Goal: Information Seeking & Learning: Learn about a topic

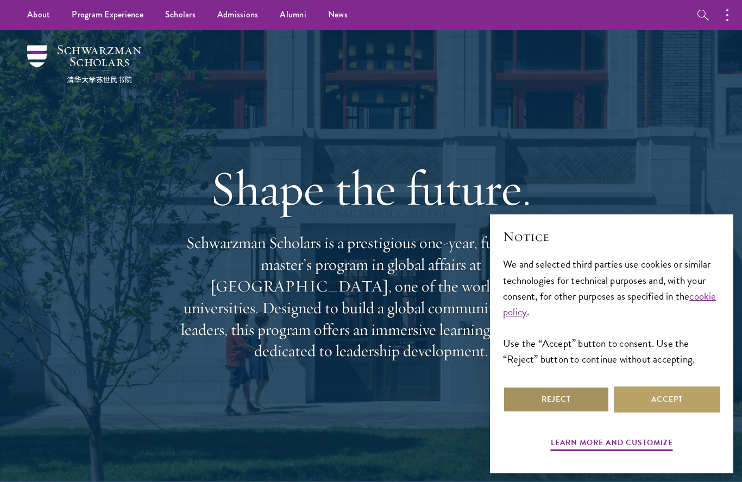
click at [577, 392] on button "Reject" at bounding box center [556, 400] width 106 height 26
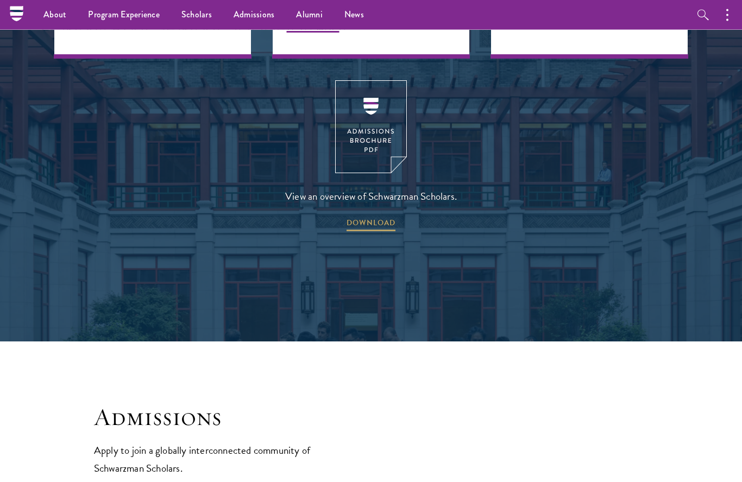
scroll to position [1632, 0]
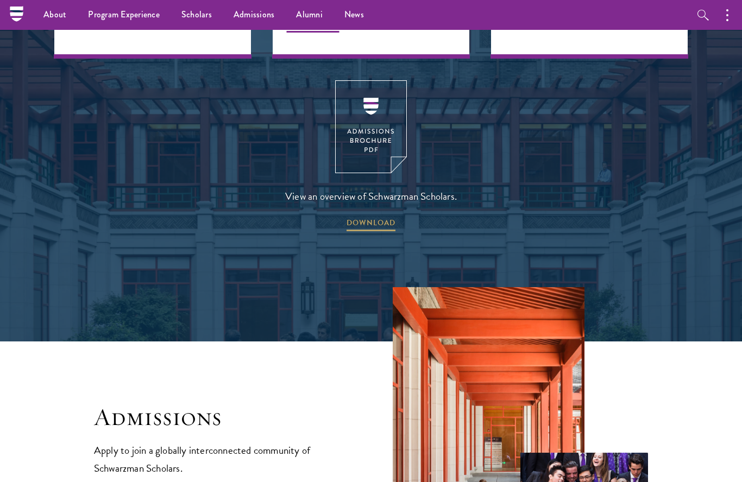
click at [368, 216] on span "DOWNLOAD" at bounding box center [371, 224] width 49 height 17
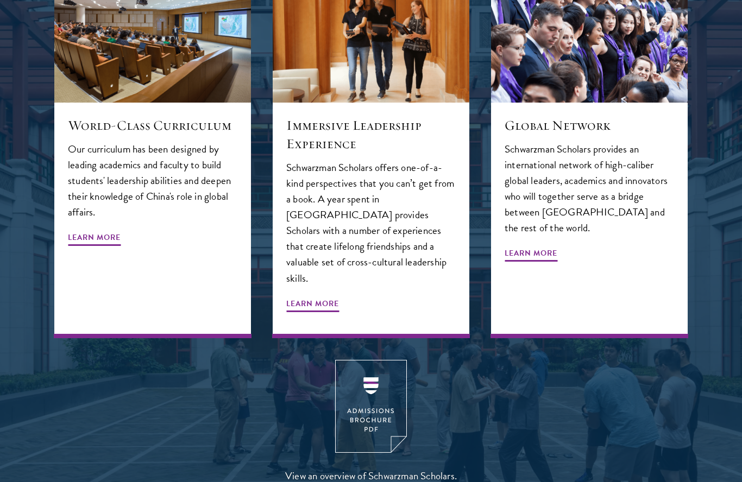
scroll to position [1278, 0]
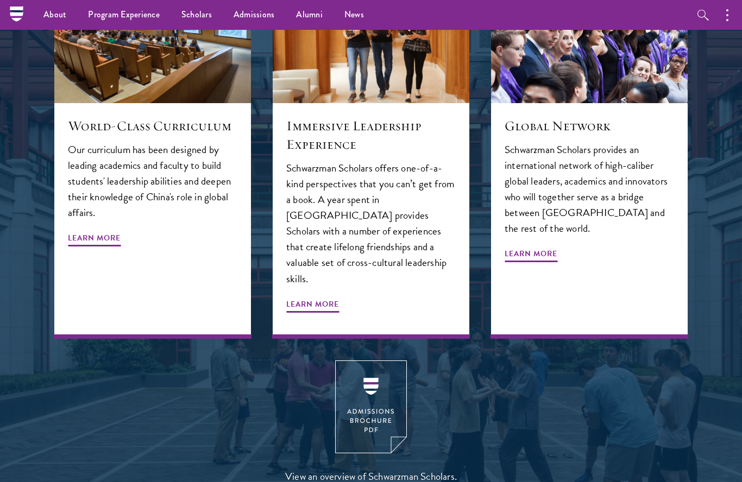
click at [321, 298] on span "Learn More" at bounding box center [312, 306] width 53 height 17
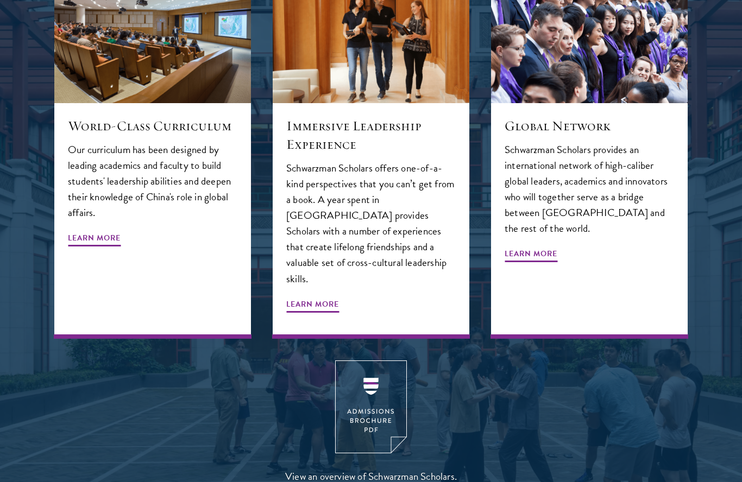
click at [104, 231] on span "Learn More" at bounding box center [94, 239] width 53 height 17
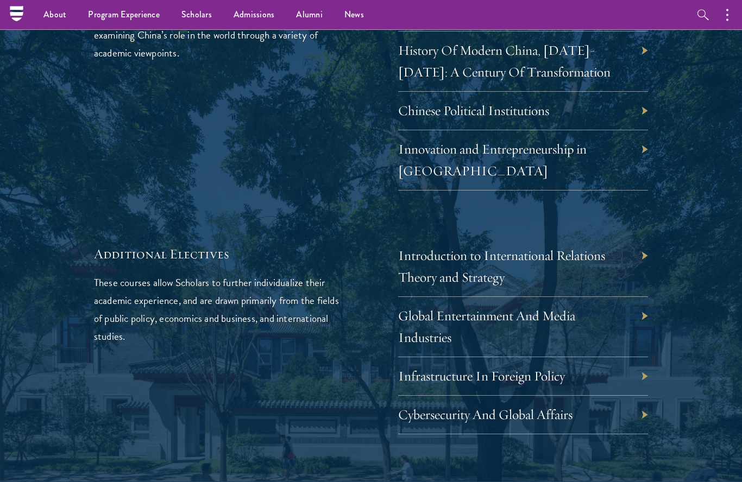
scroll to position [3357, 0]
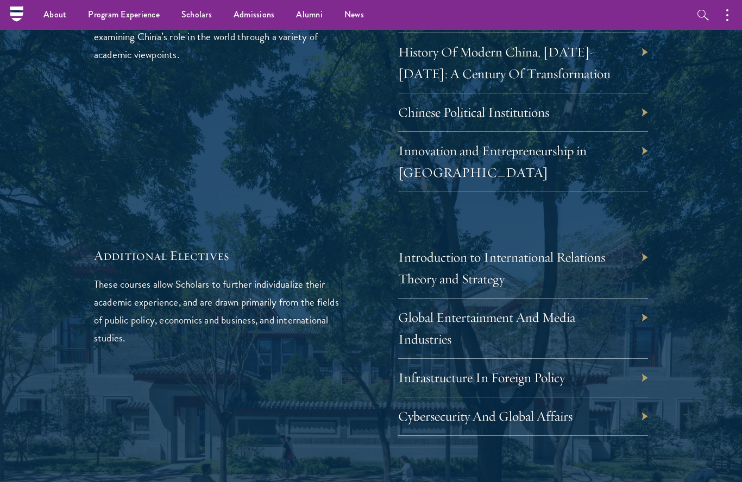
click at [632, 238] on div "Introduction to International Relations Theory and Strategy" at bounding box center [523, 268] width 250 height 60
click at [508, 249] on link "Introduction to International Relations Theory and Strategy" at bounding box center [501, 268] width 207 height 39
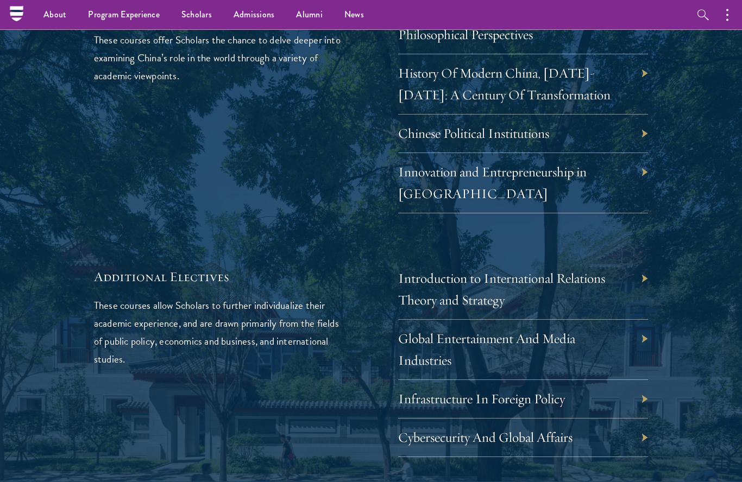
scroll to position [3318, 0]
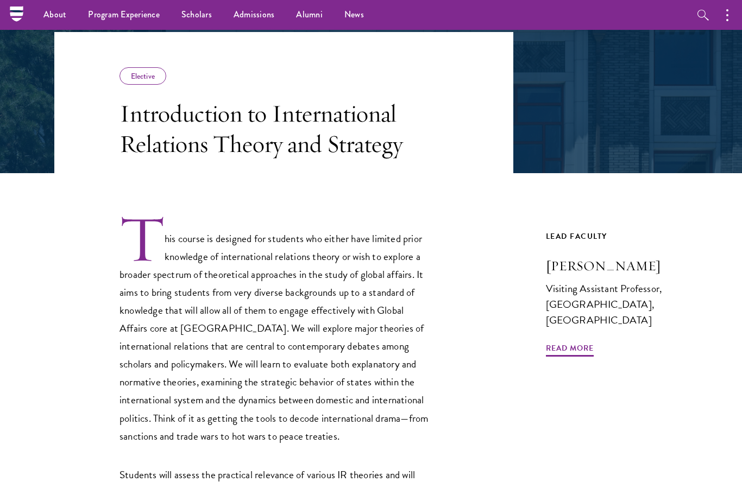
scroll to position [163, 0]
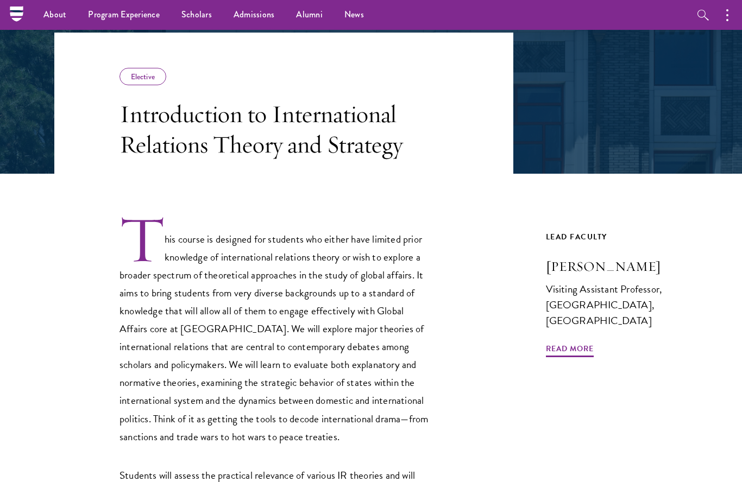
click at [305, 16] on link "Alumni" at bounding box center [309, 15] width 48 height 30
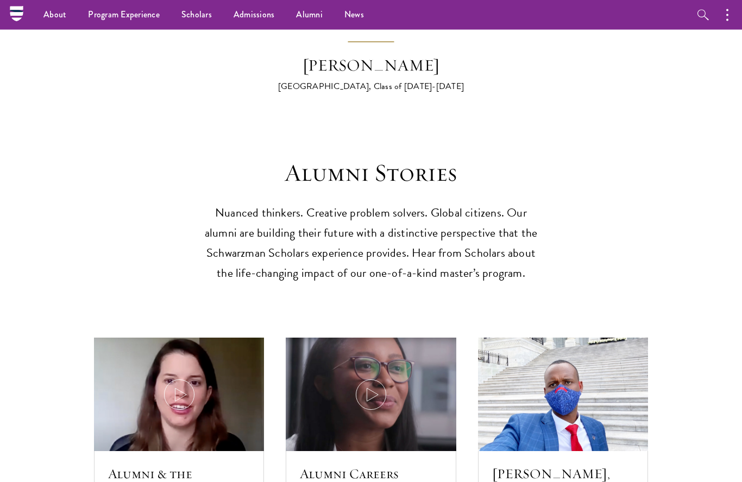
scroll to position [2914, 0]
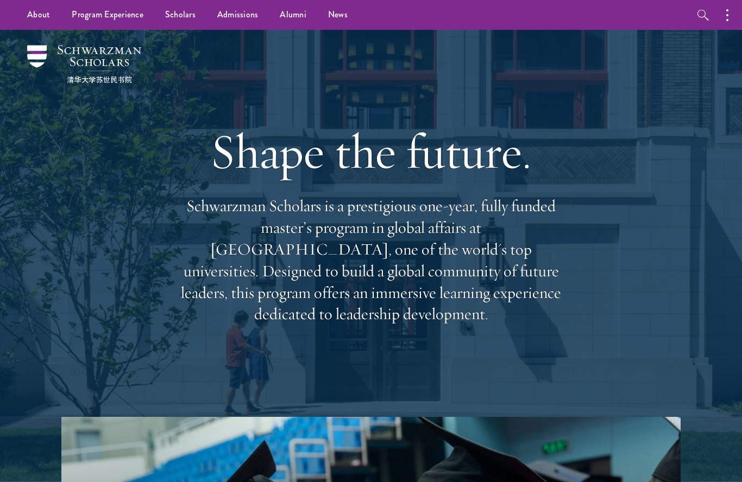
click at [0, 0] on link "Curriculum" at bounding box center [0, 0] width 0 height 0
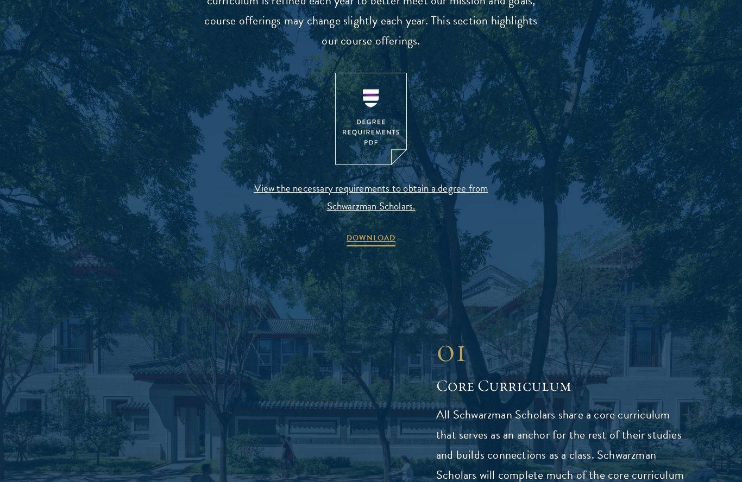
scroll to position [1148, 0]
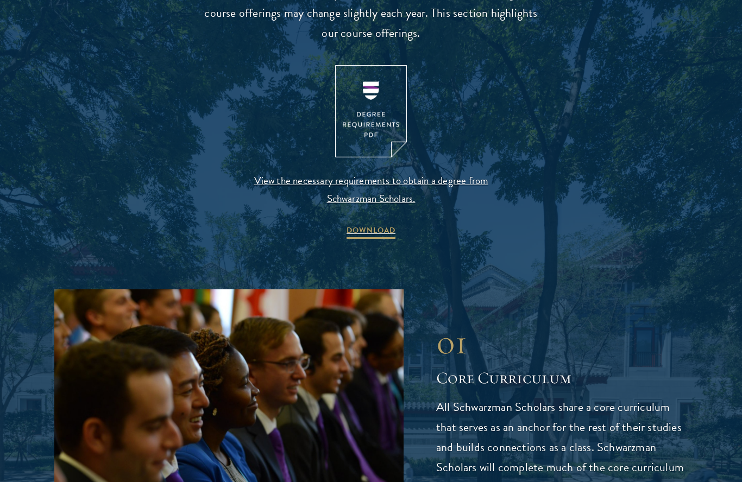
click at [374, 232] on span "DOWNLOAD" at bounding box center [371, 232] width 49 height 17
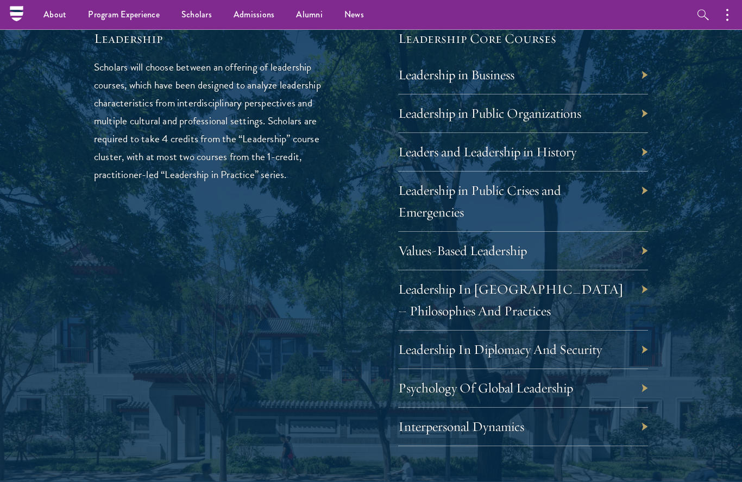
scroll to position [1795, 0]
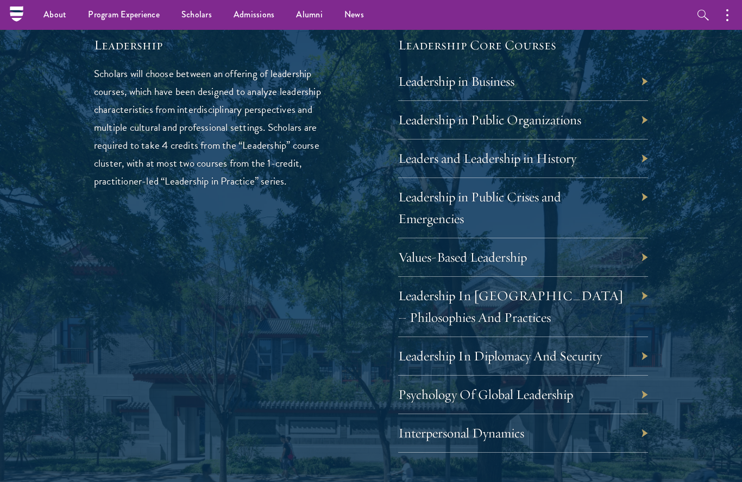
click at [643, 114] on div "Leadership in Public Organizations" at bounding box center [523, 120] width 250 height 39
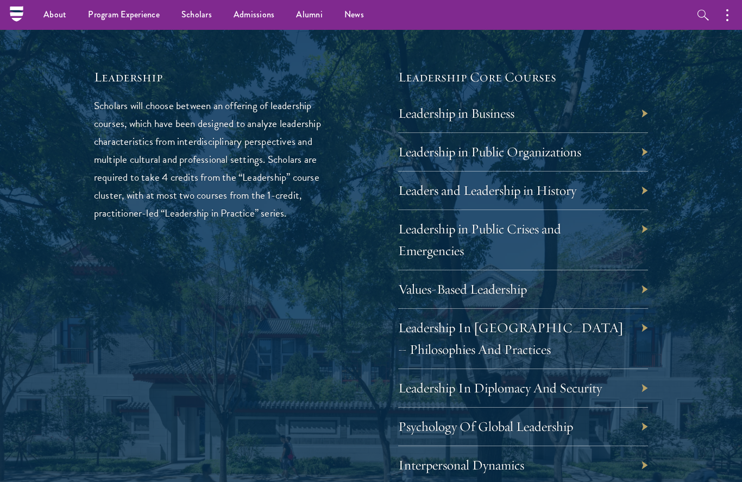
scroll to position [1783, 0]
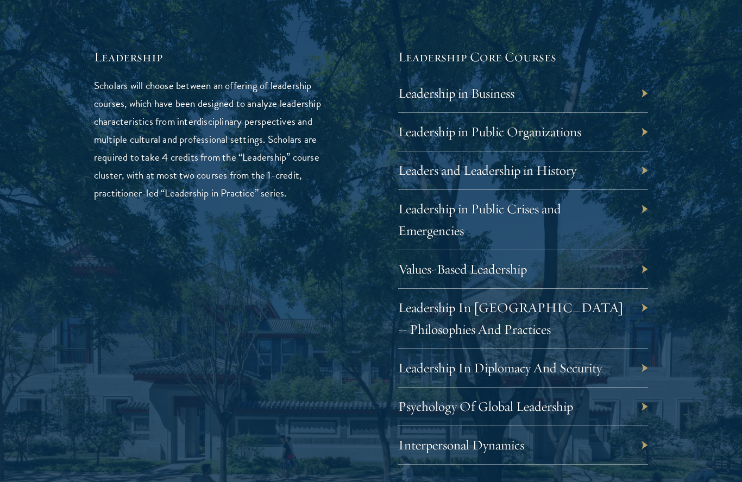
click at [581, 123] on link "Leadership in Public Organizations" at bounding box center [489, 131] width 183 height 17
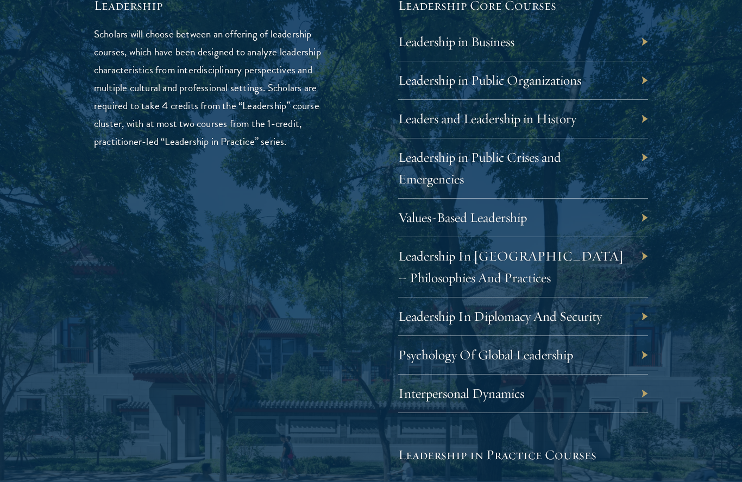
scroll to position [1835, 0]
click at [567, 204] on div "Values-Based Leadership" at bounding box center [523, 217] width 250 height 39
click at [512, 216] on link "Values-Based Leadership" at bounding box center [462, 217] width 129 height 17
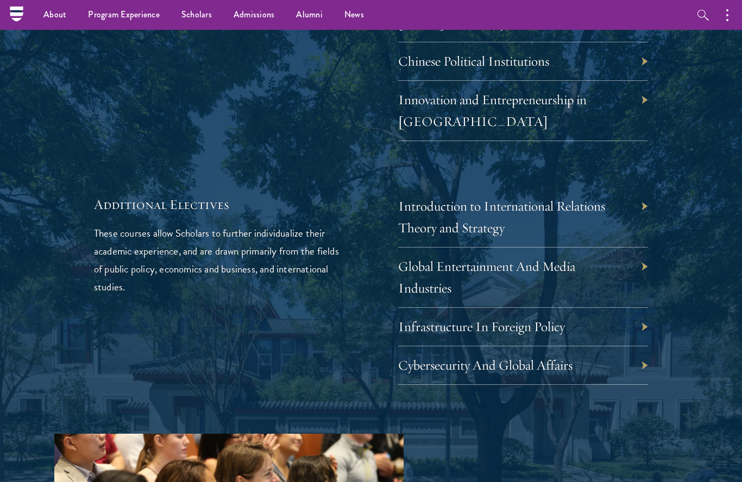
scroll to position [3403, 0]
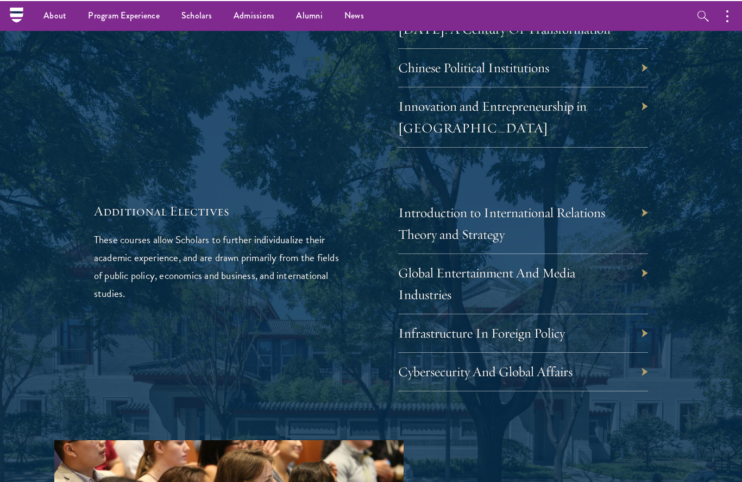
click at [574, 253] on div "Global Entertainment And Media Industries" at bounding box center [523, 283] width 250 height 60
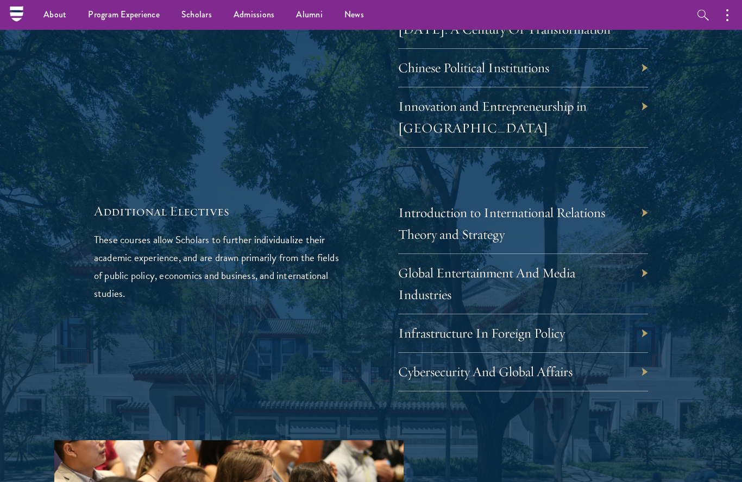
click at [530, 265] on link "Global Entertainment And Media Industries" at bounding box center [486, 284] width 177 height 39
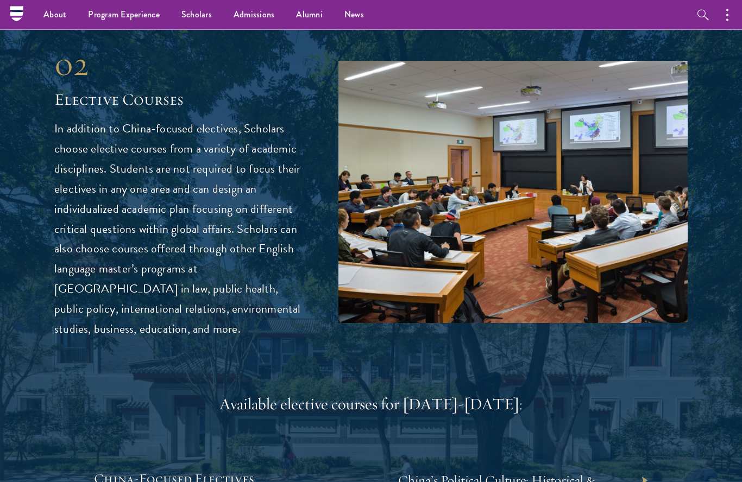
scroll to position [2868, 0]
click at [0, 0] on link "Overview" at bounding box center [0, 0] width 0 height 0
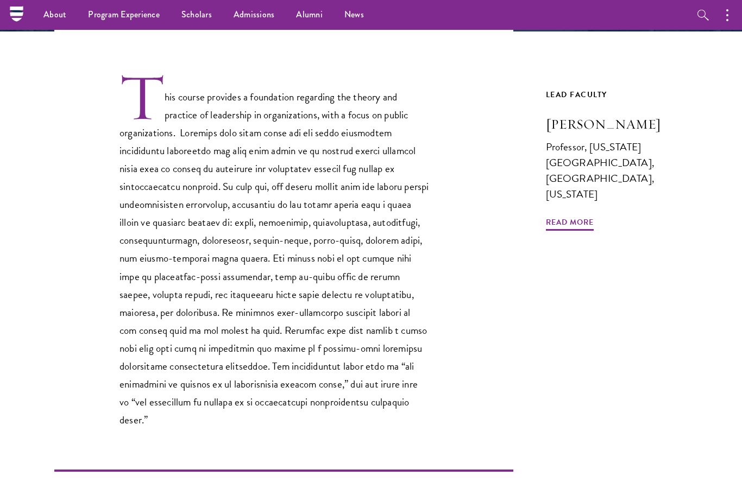
scroll to position [291, 0]
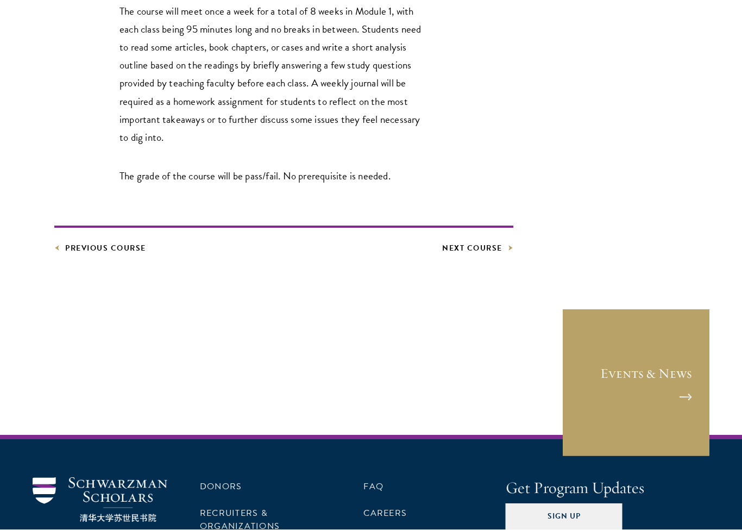
scroll to position [888, 0]
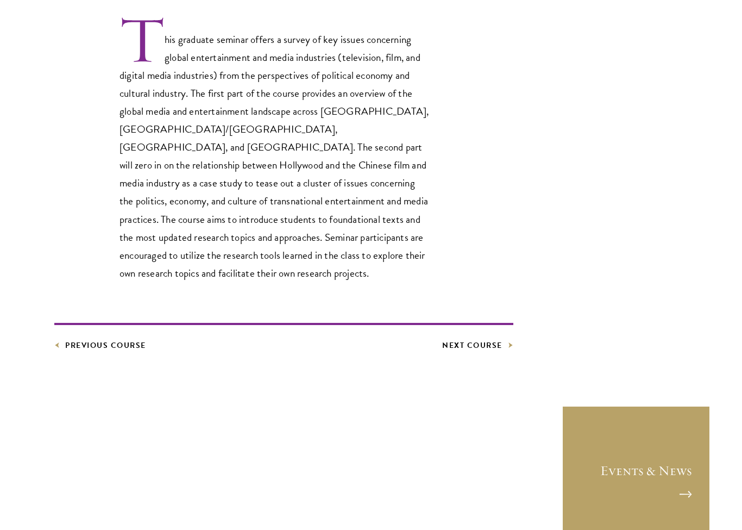
scroll to position [363, 0]
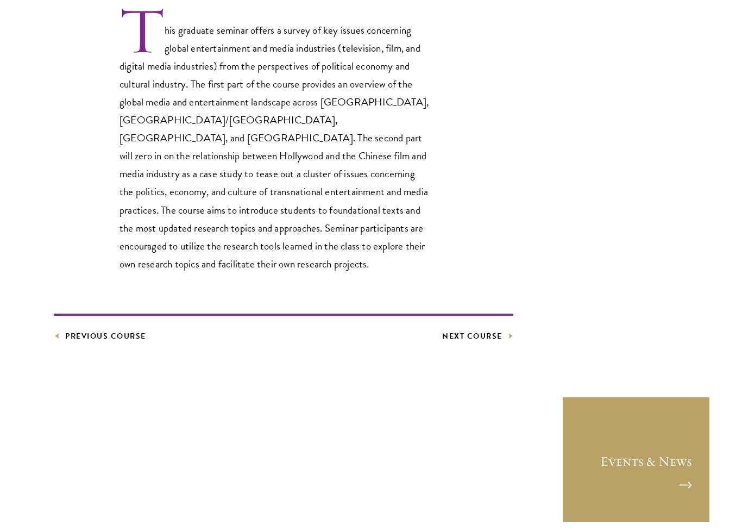
click at [479, 338] on link "Next Course" at bounding box center [477, 345] width 71 height 14
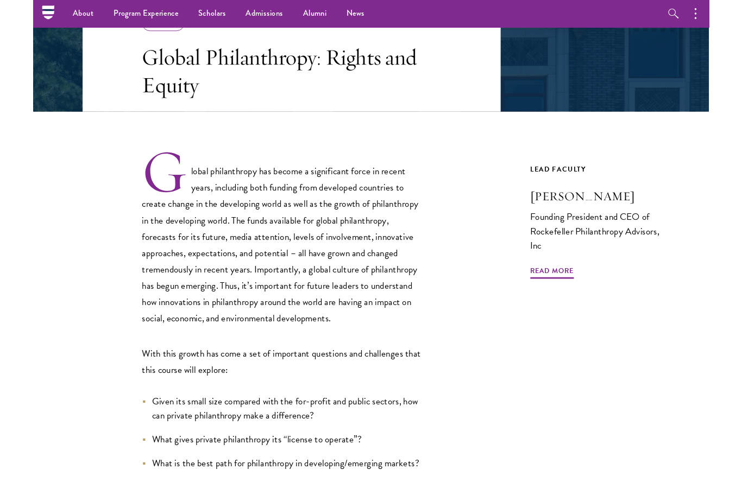
scroll to position [60, 0]
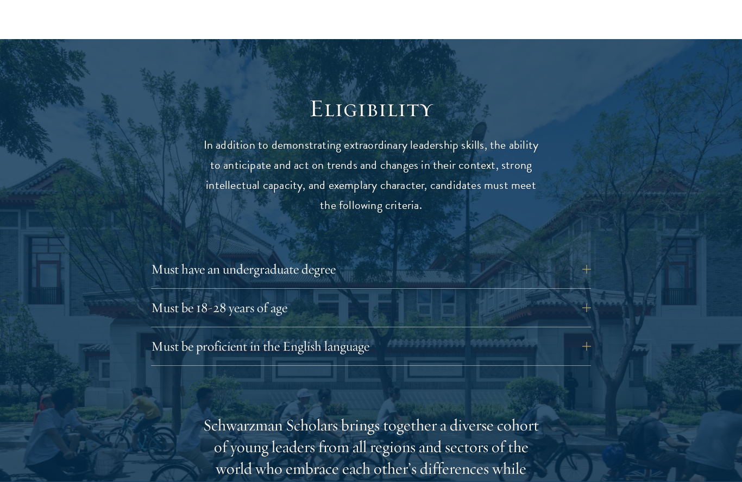
scroll to position [1339, 0]
click at [490, 295] on button "Must be 18-28 years of age" at bounding box center [371, 308] width 440 height 26
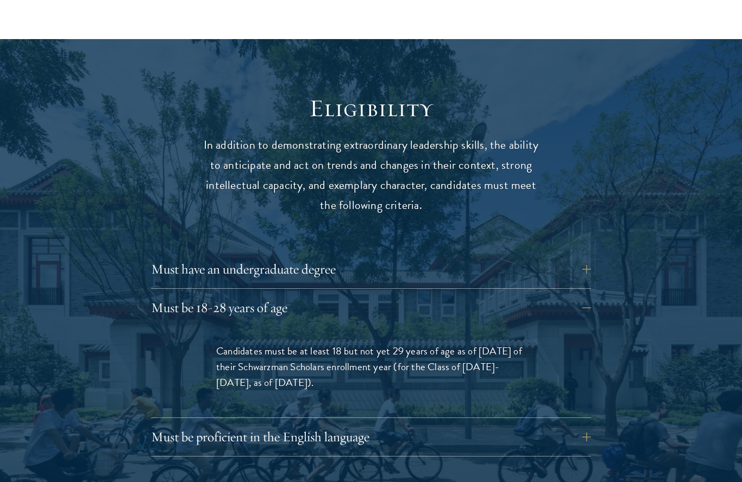
click at [485, 256] on button "Must have an undergraduate degree" at bounding box center [371, 269] width 440 height 26
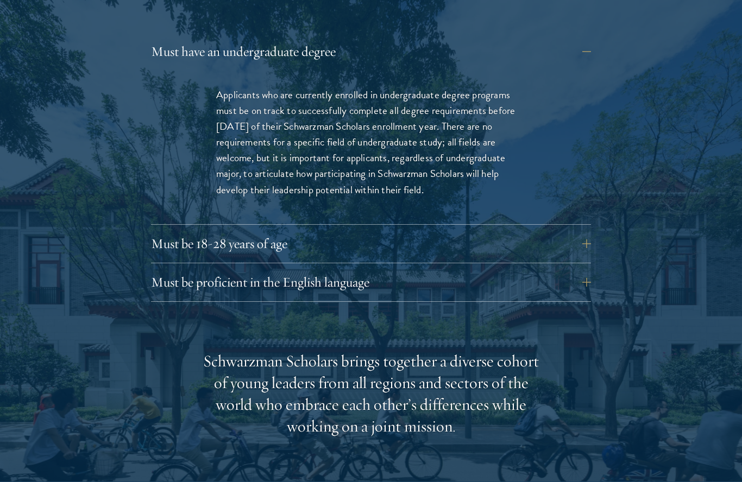
scroll to position [1557, 0]
click at [526, 231] on button "Must be 18-28 years of age" at bounding box center [371, 244] width 440 height 26
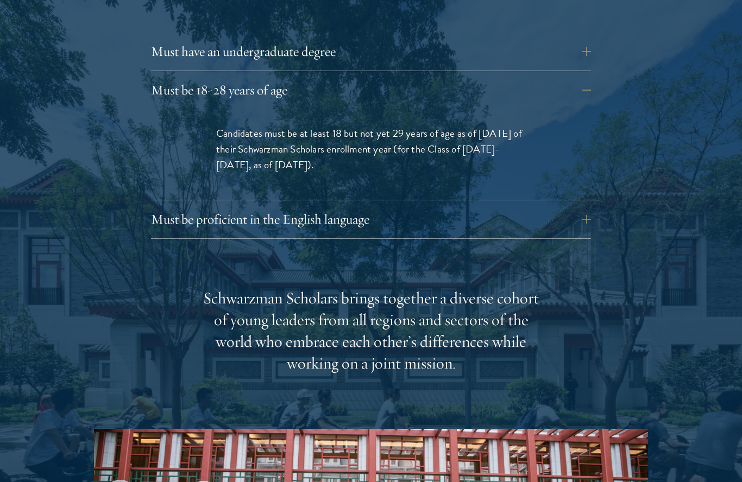
click at [508, 206] on button "Must be proficient in the English language" at bounding box center [371, 219] width 440 height 26
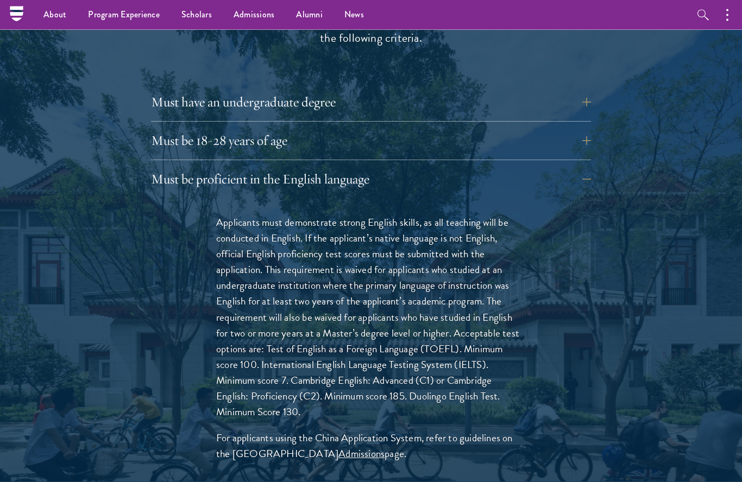
scroll to position [1495, 0]
